Goal: Transaction & Acquisition: Download file/media

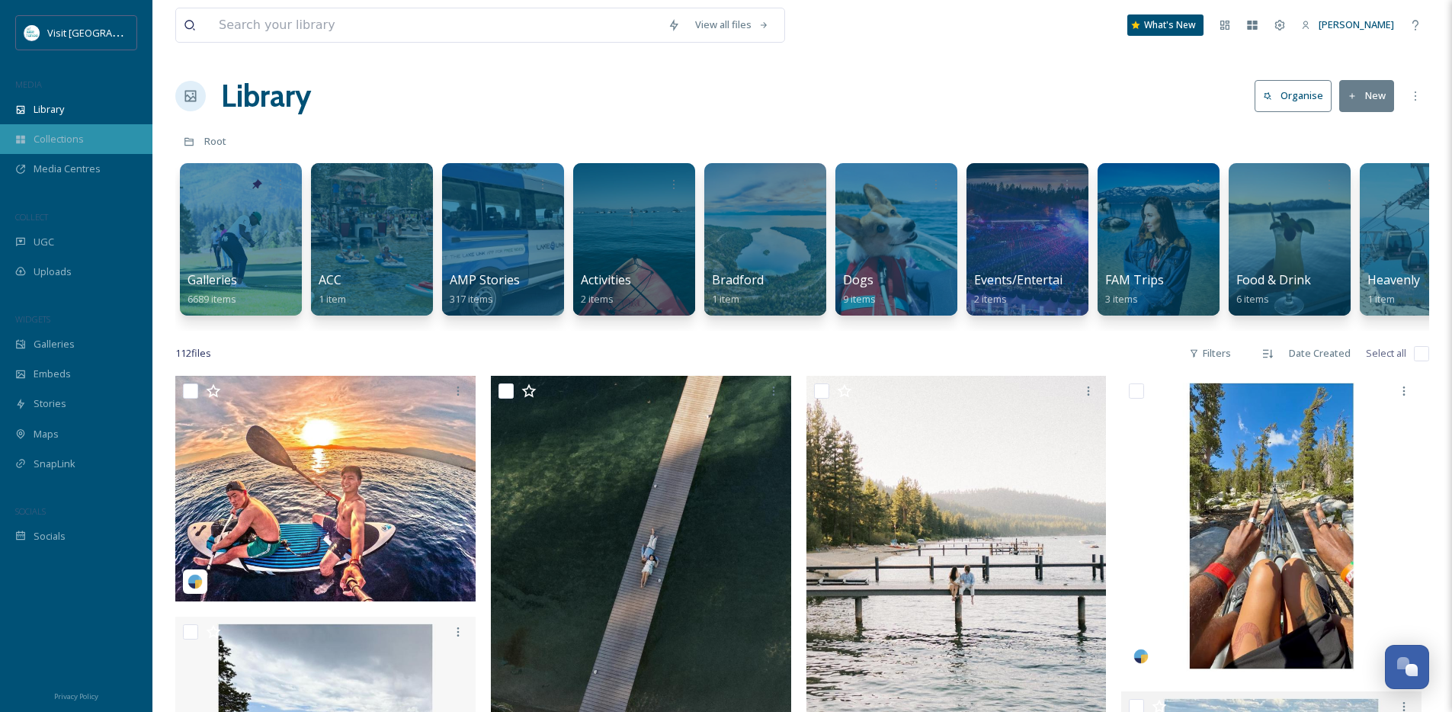
scroll to position [784, 0]
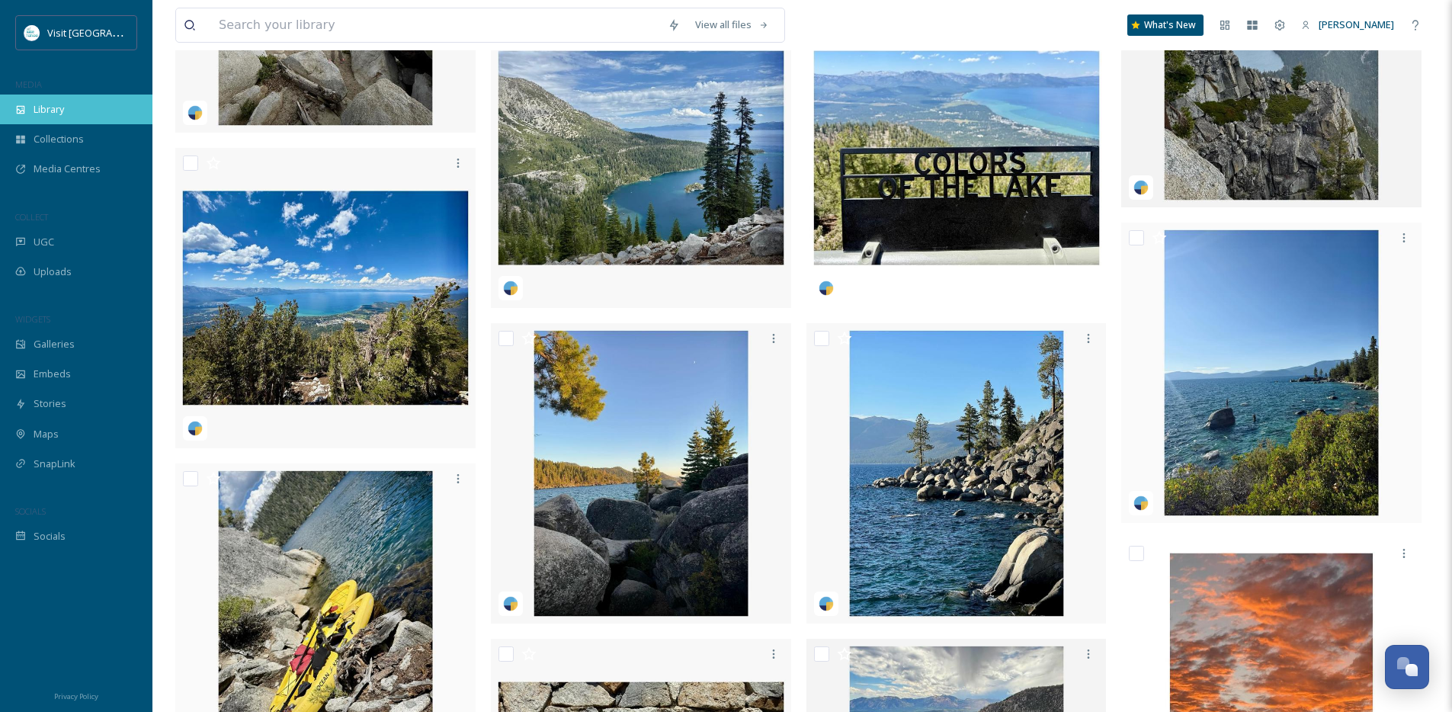
click at [103, 111] on div "Library" at bounding box center [76, 110] width 152 height 30
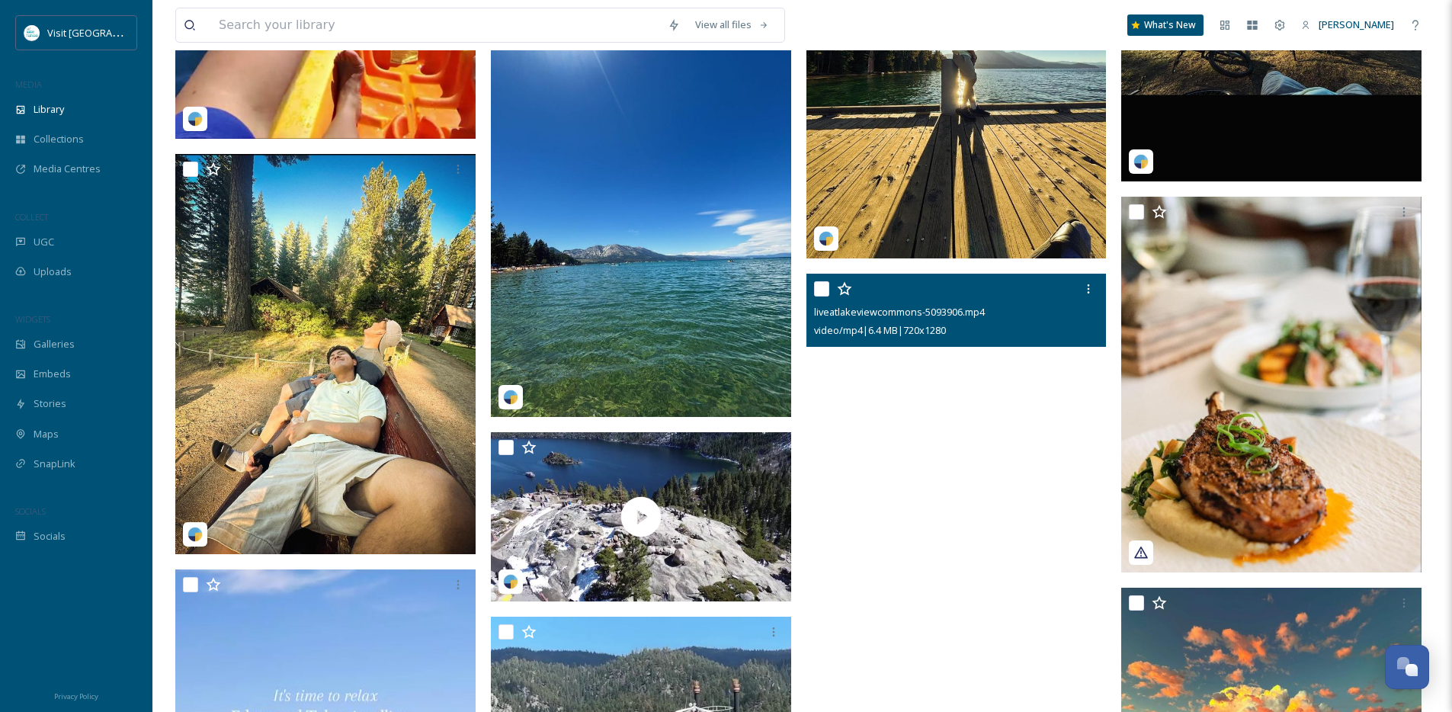
scroll to position [3088, 0]
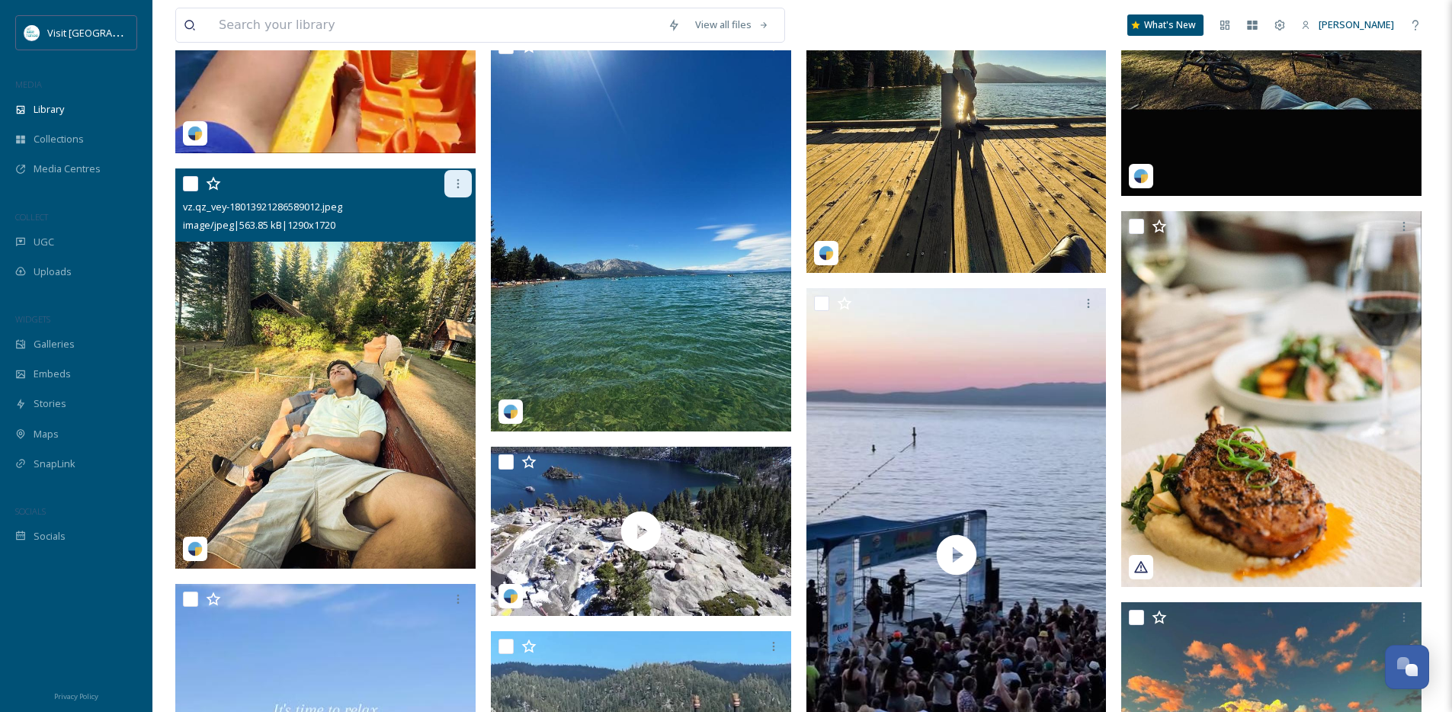
click at [457, 188] on icon at bounding box center [458, 183] width 2 height 9
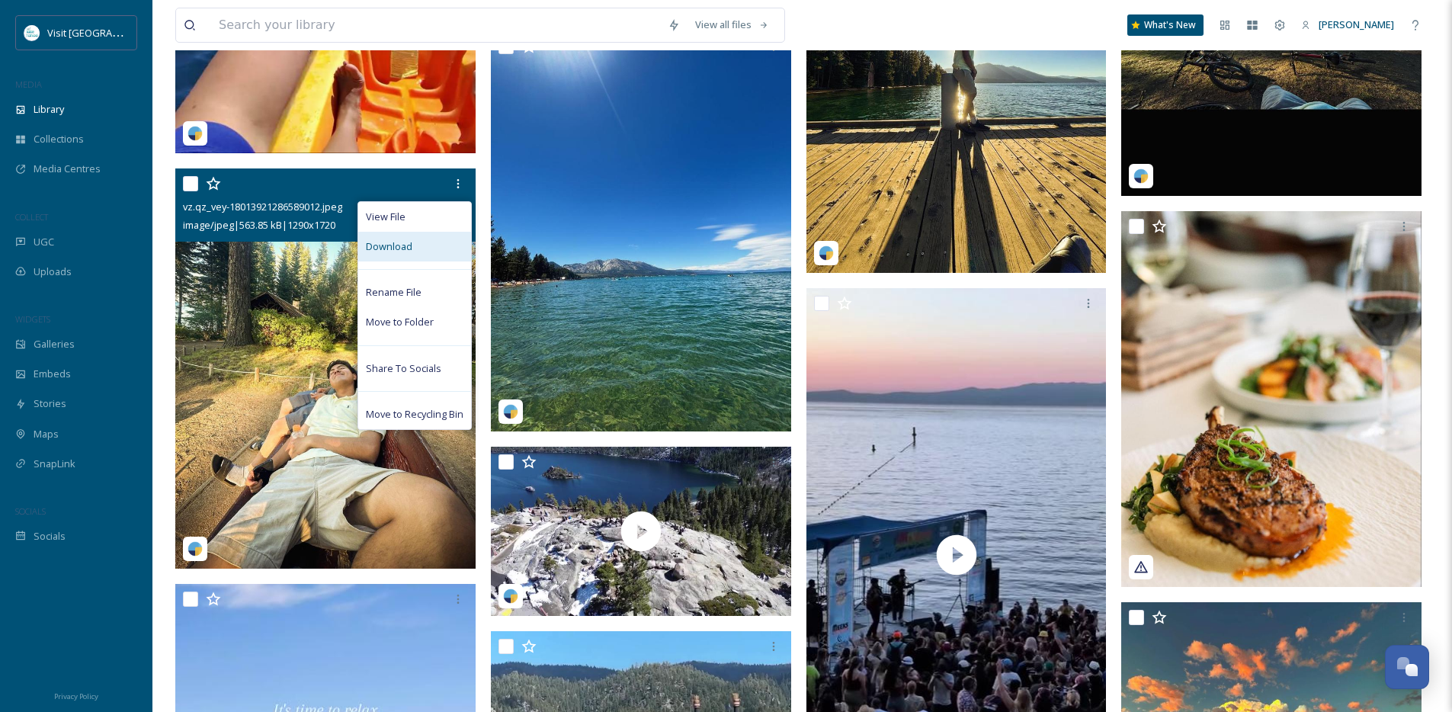
click at [437, 258] on div "Download" at bounding box center [414, 247] width 113 height 30
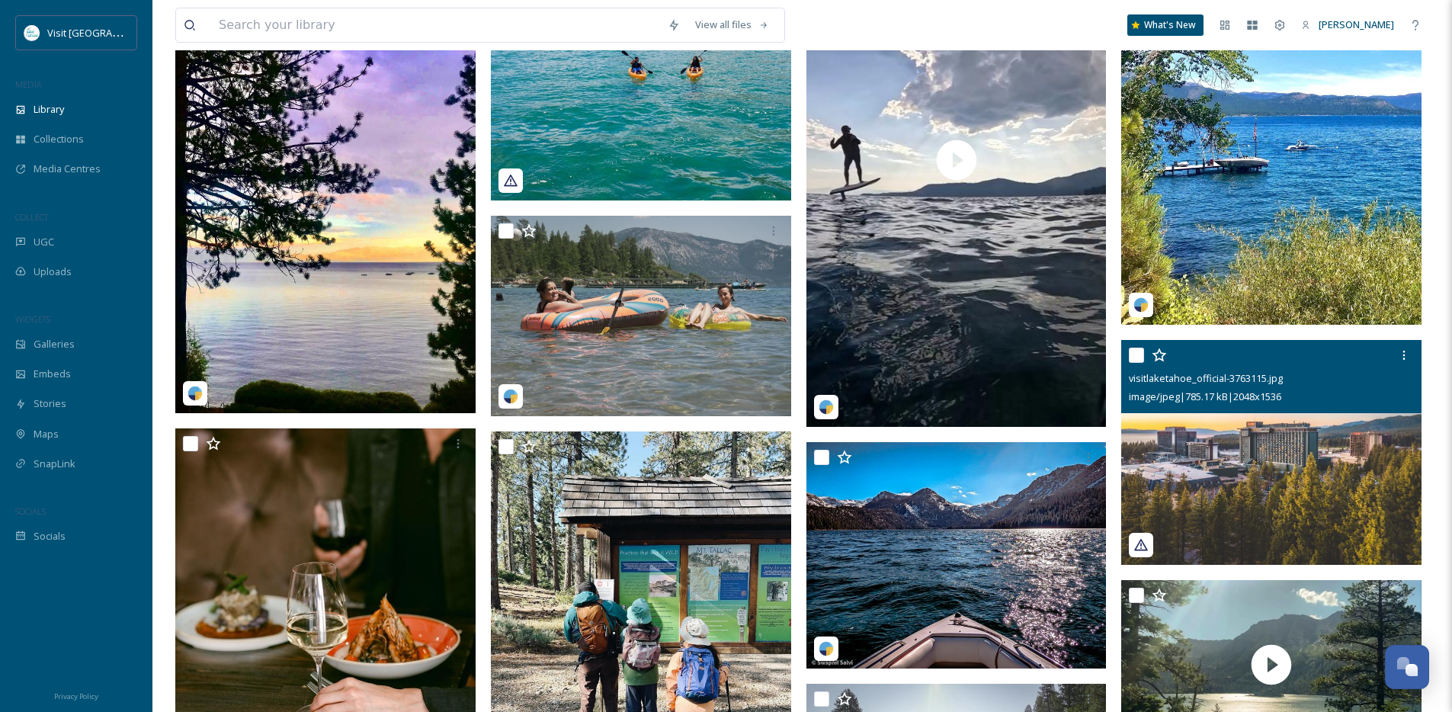
scroll to position [6989, 0]
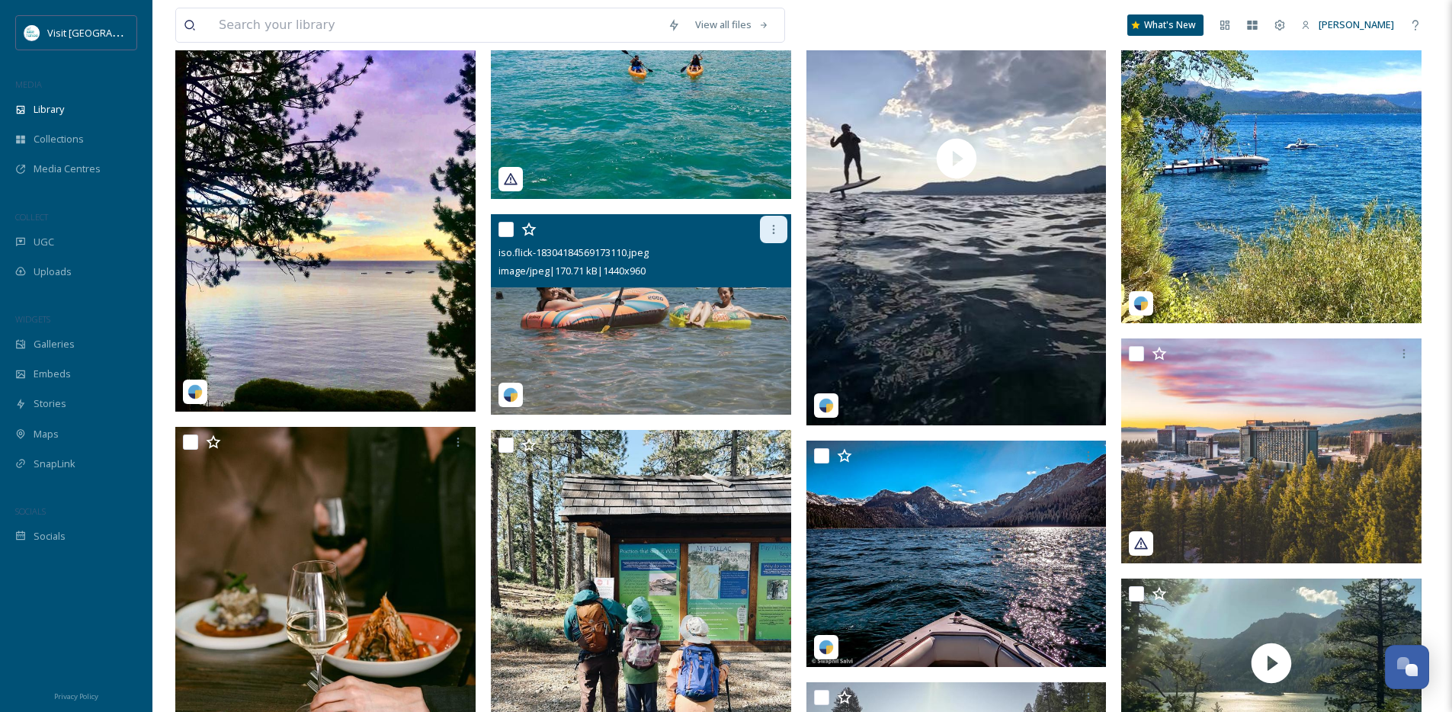
click at [773, 236] on icon at bounding box center [774, 229] width 12 height 12
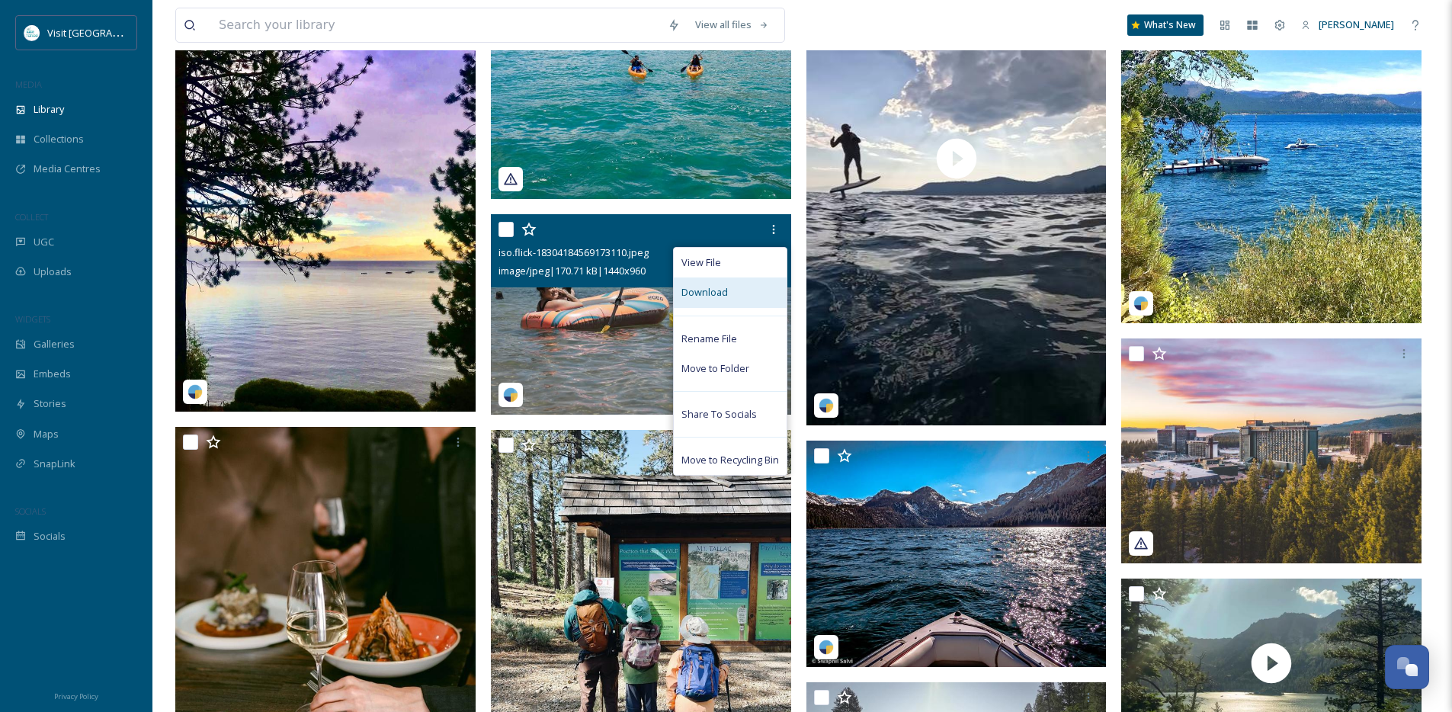
click at [738, 307] on div "Download" at bounding box center [730, 292] width 113 height 30
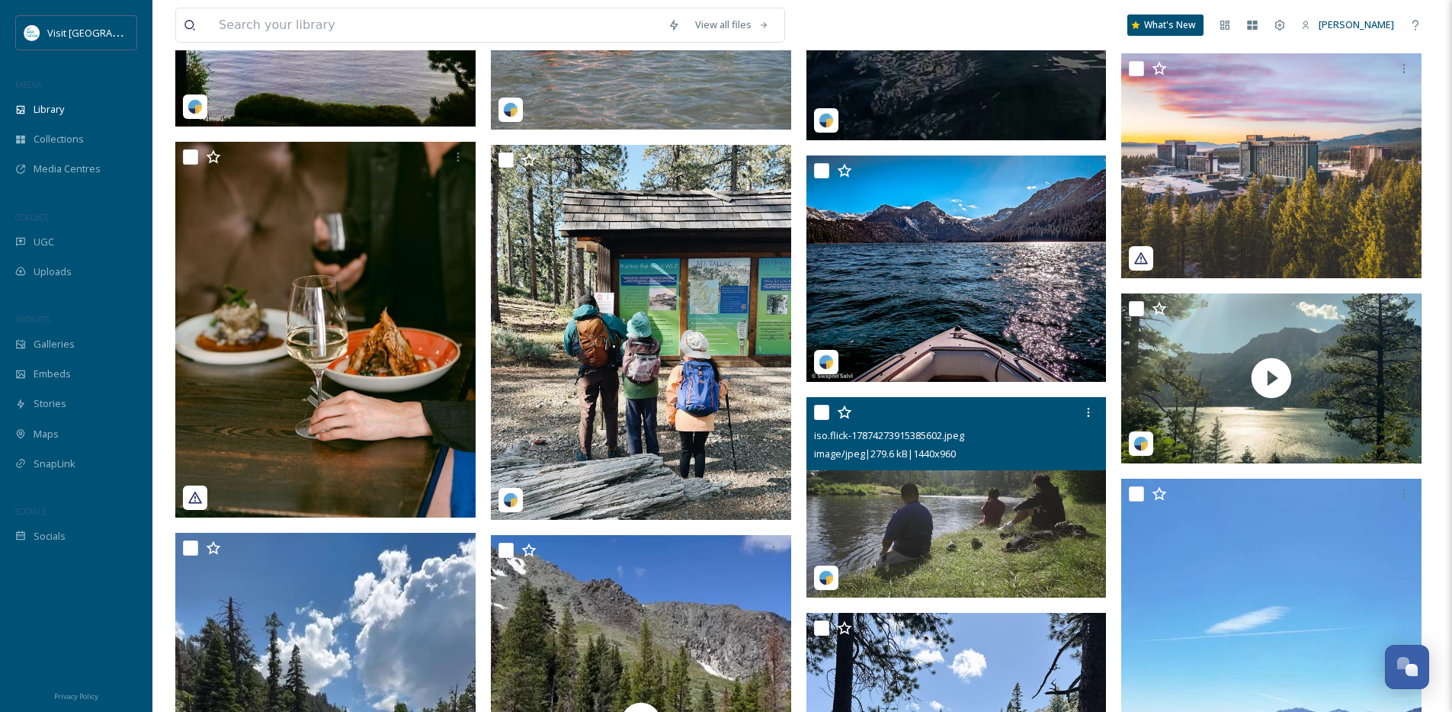
scroll to position [7270, 0]
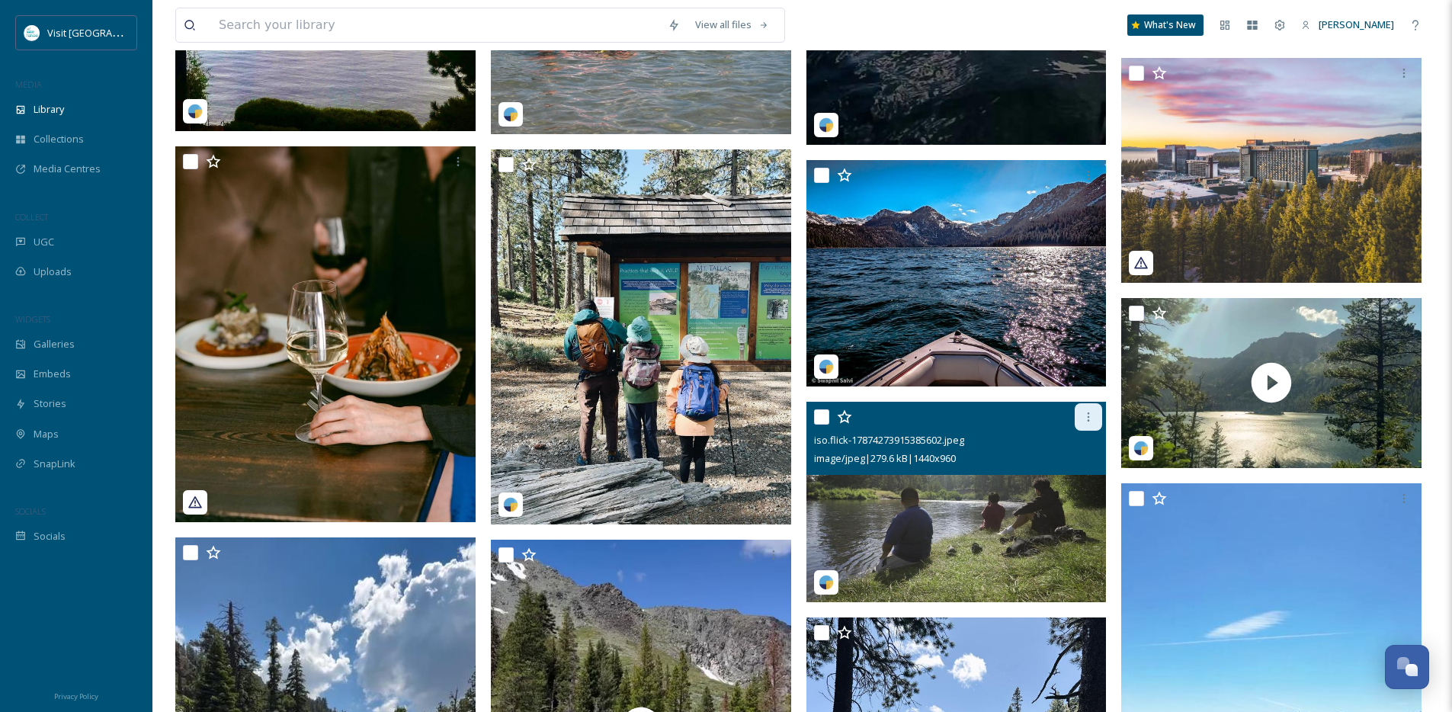
click at [1088, 422] on icon at bounding box center [1088, 417] width 12 height 12
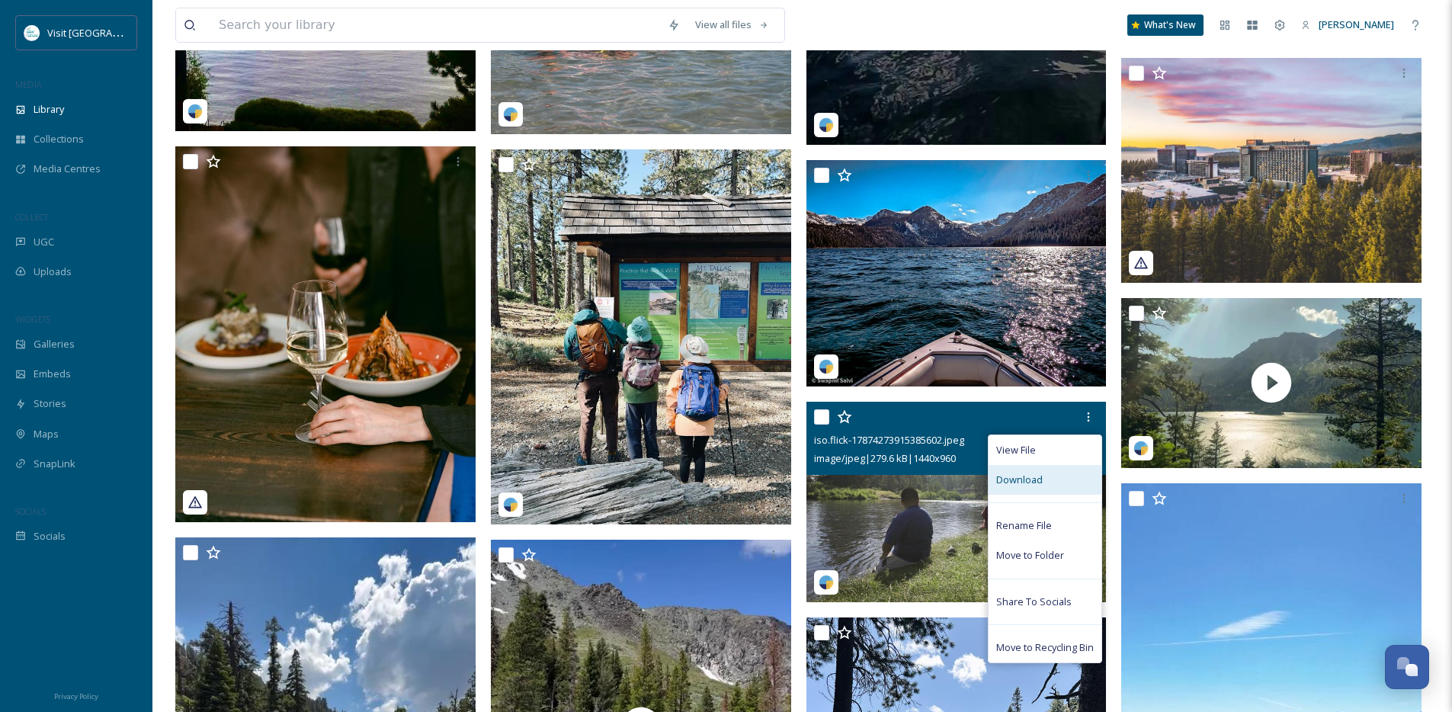
click at [1056, 491] on div "Download" at bounding box center [1045, 480] width 113 height 30
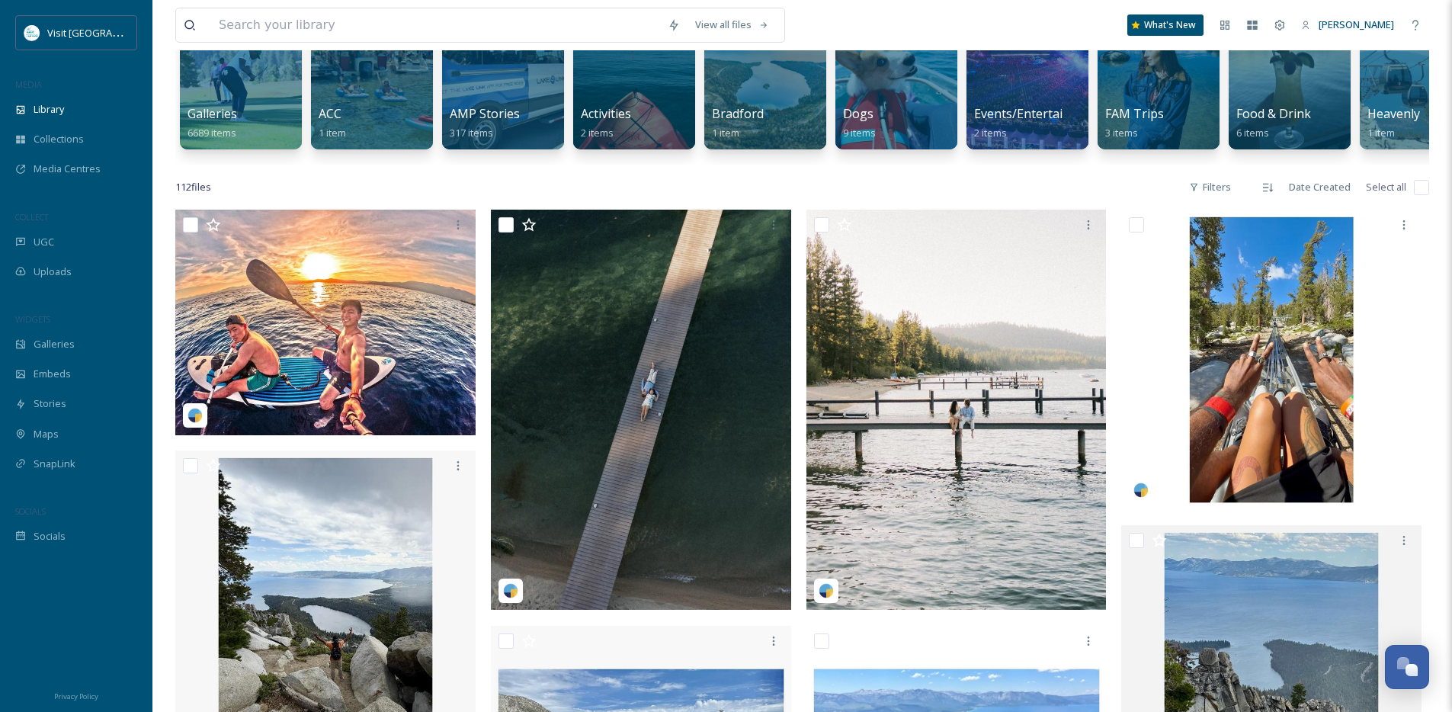
scroll to position [0, 0]
